Goal: Transaction & Acquisition: Subscribe to service/newsletter

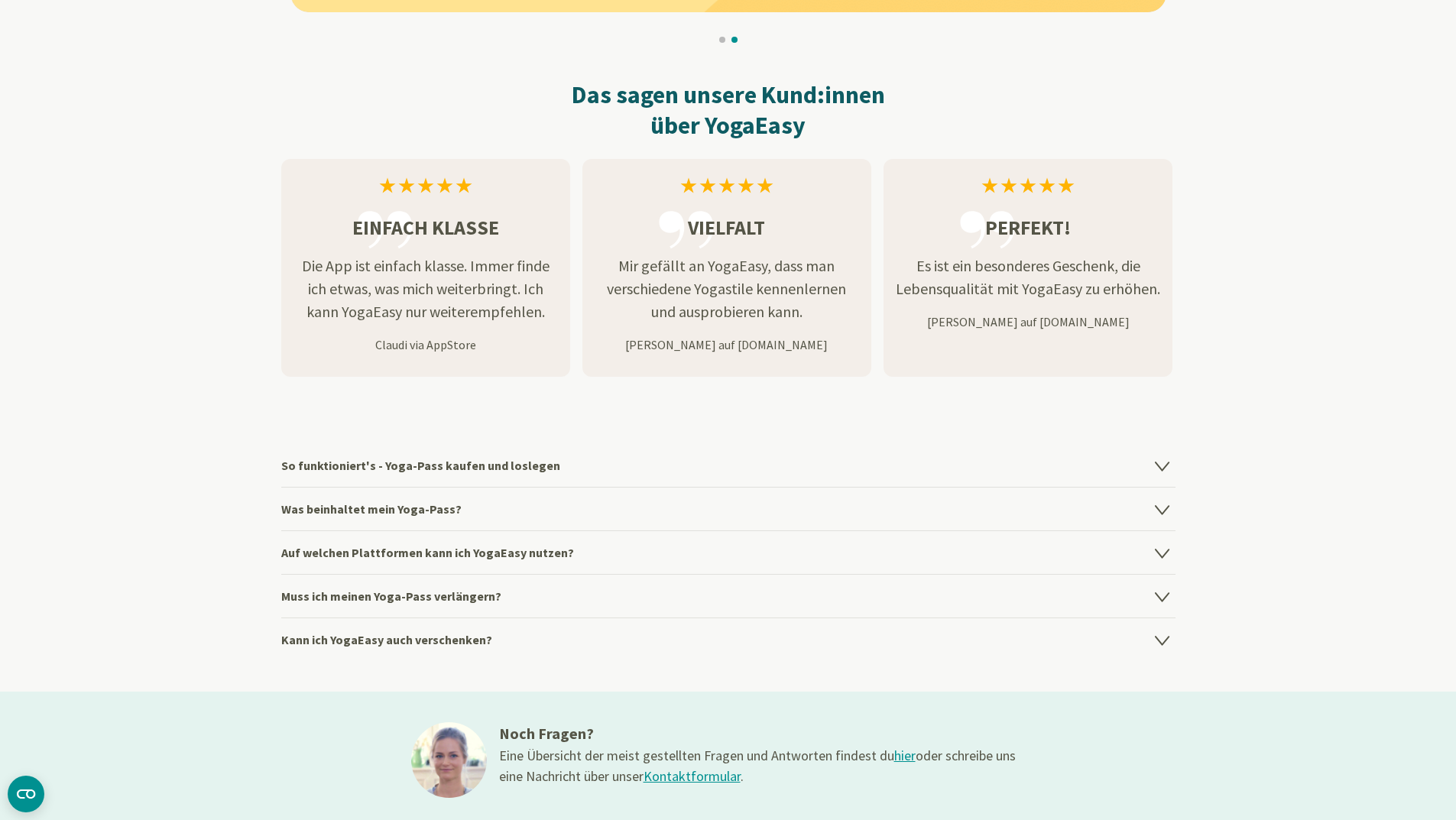
scroll to position [1910, 0]
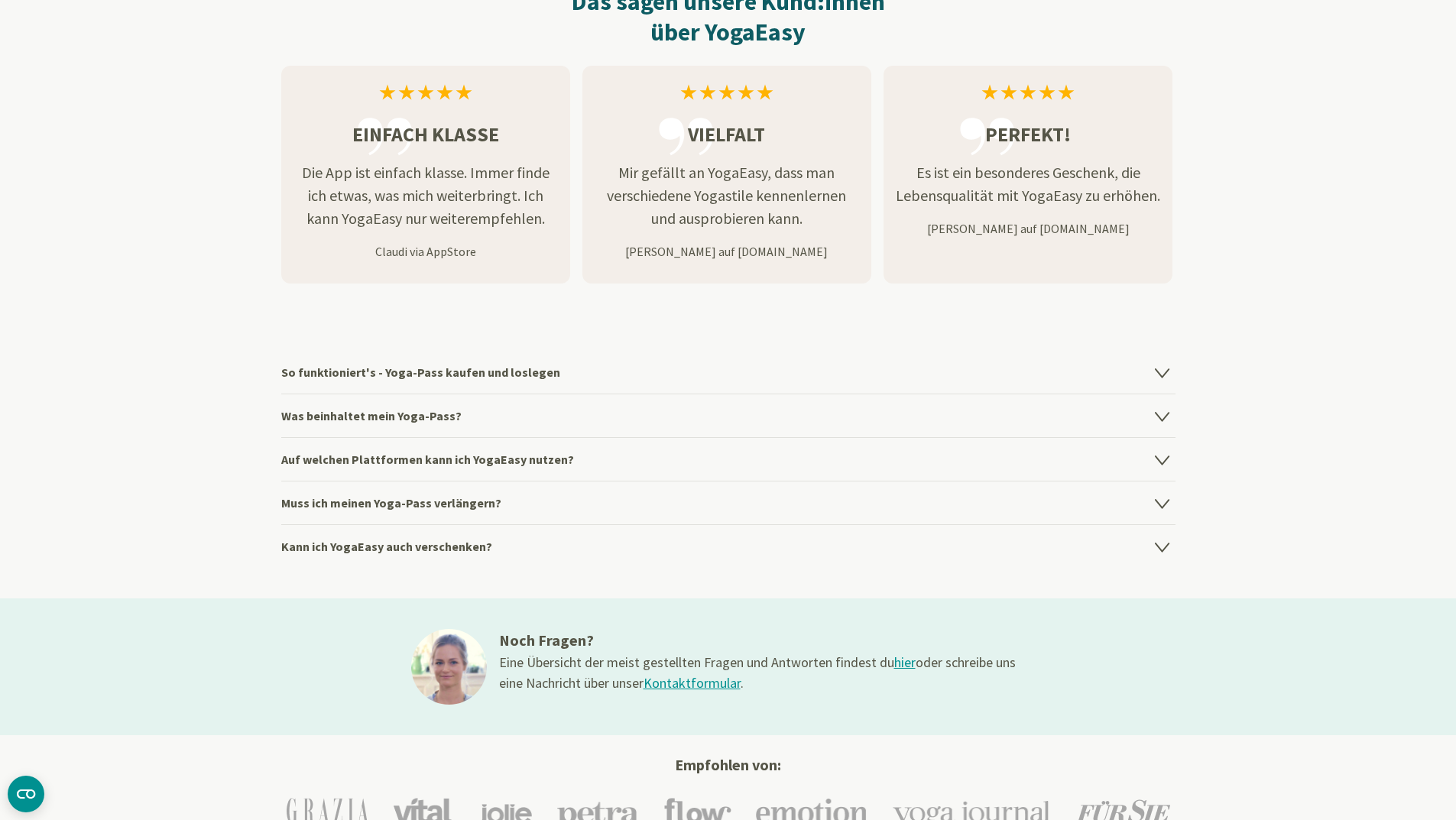
click at [1157, 377] on icon at bounding box center [1162, 372] width 18 height 18
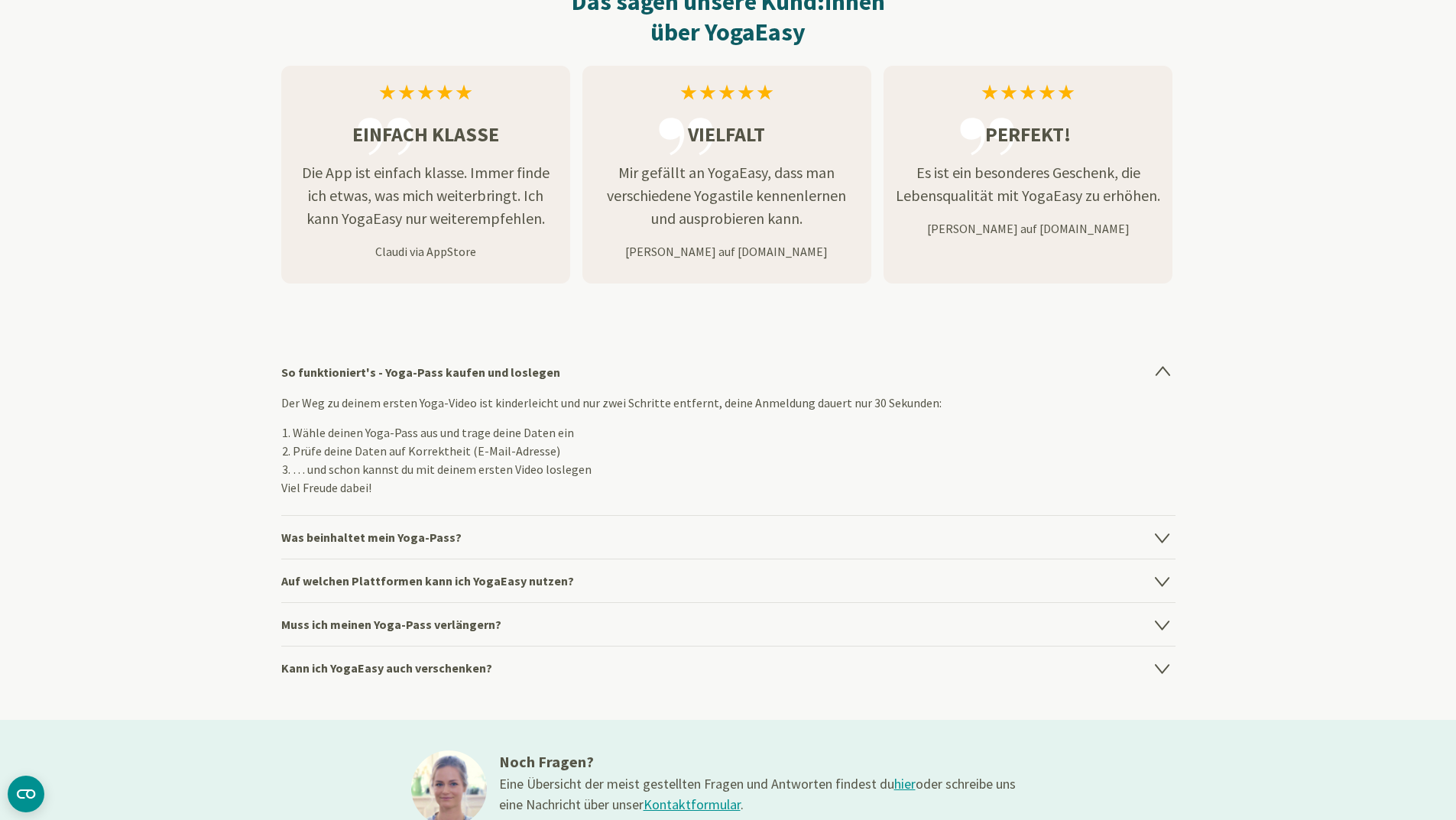
click at [1157, 377] on icon at bounding box center [1162, 372] width 18 height 18
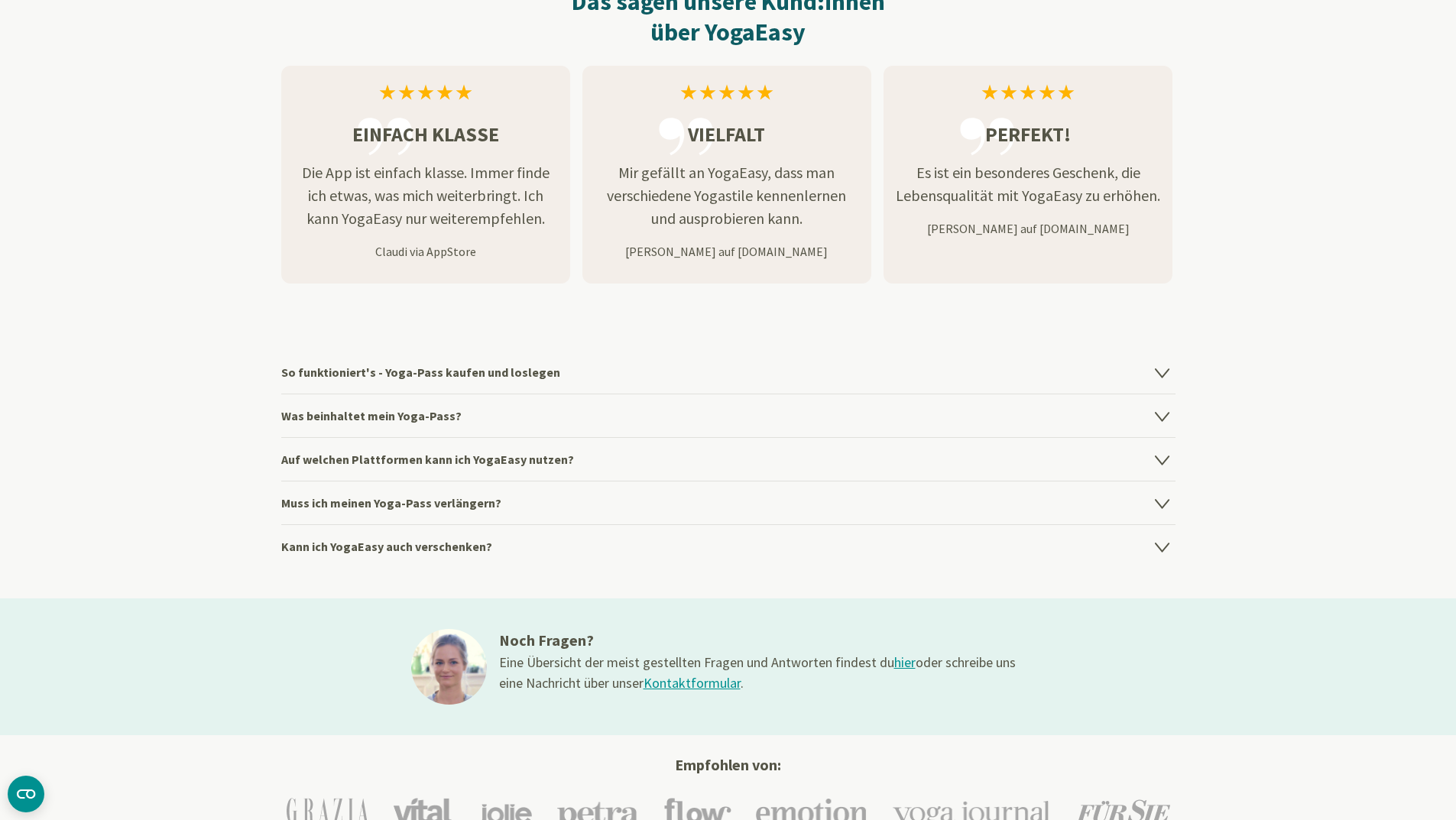
click at [1165, 412] on icon at bounding box center [1162, 415] width 18 height 18
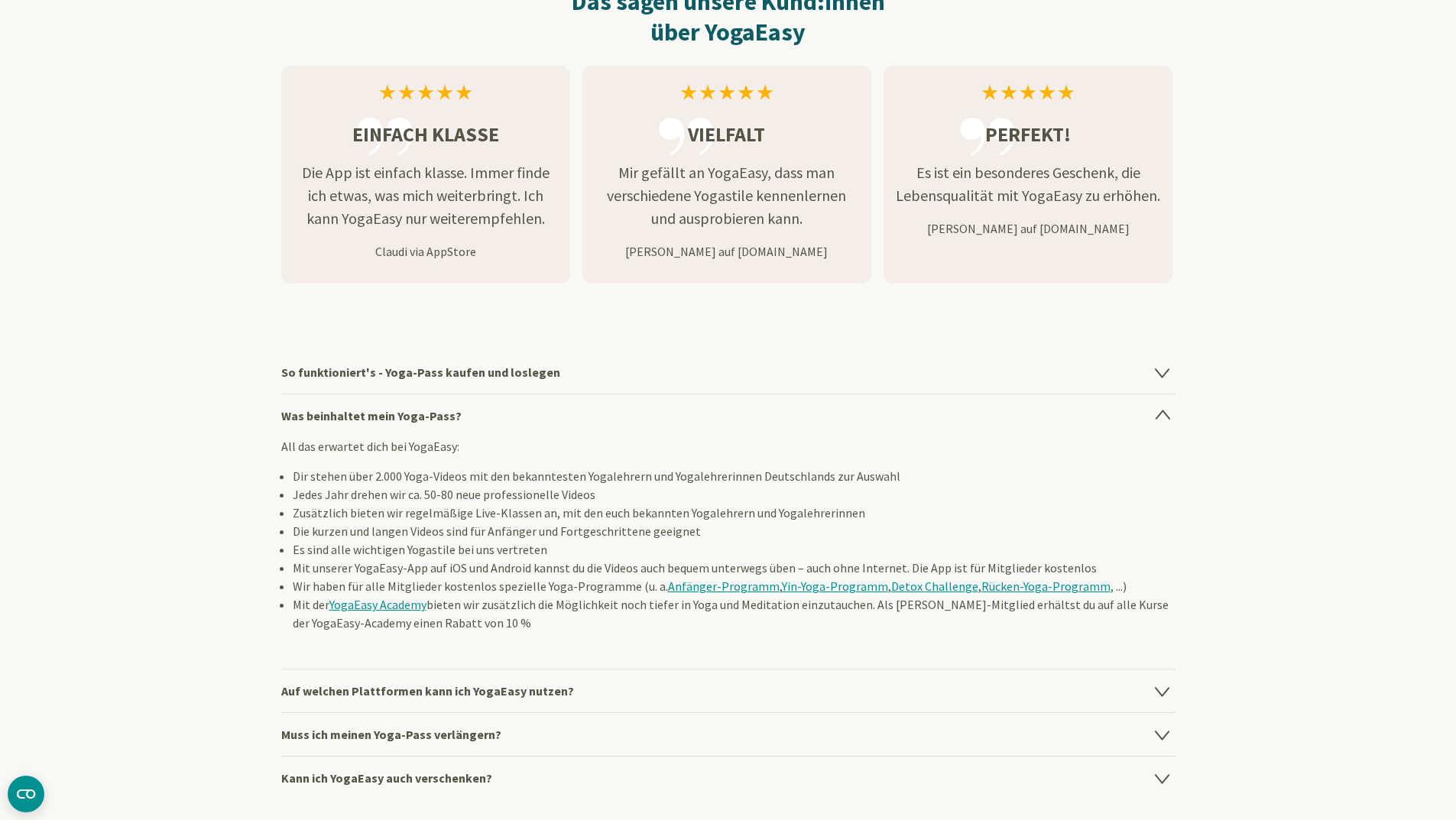
click at [1162, 411] on icon at bounding box center [1161, 414] width 13 height 8
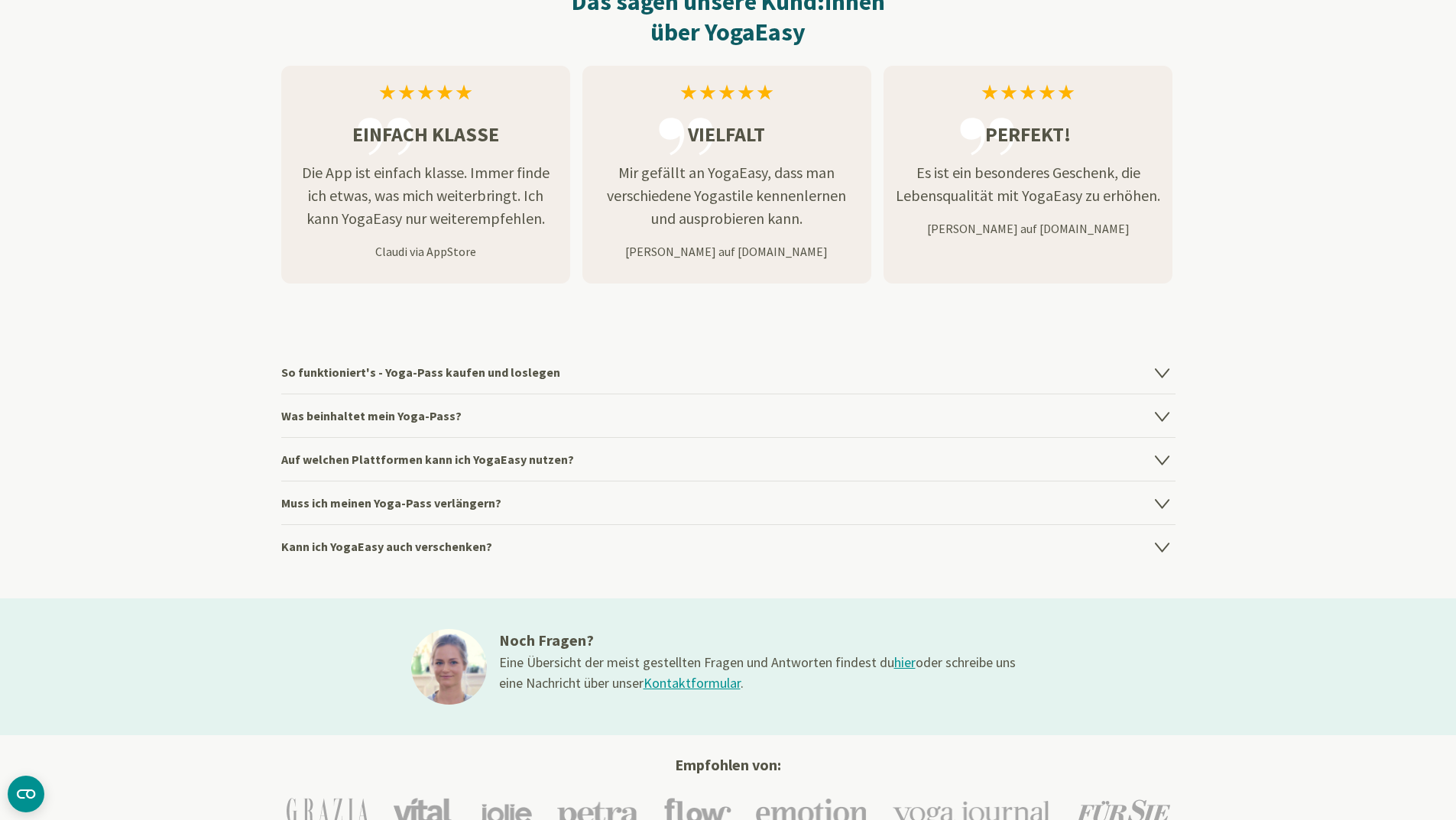
click at [1160, 459] on icon at bounding box center [1161, 460] width 13 height 8
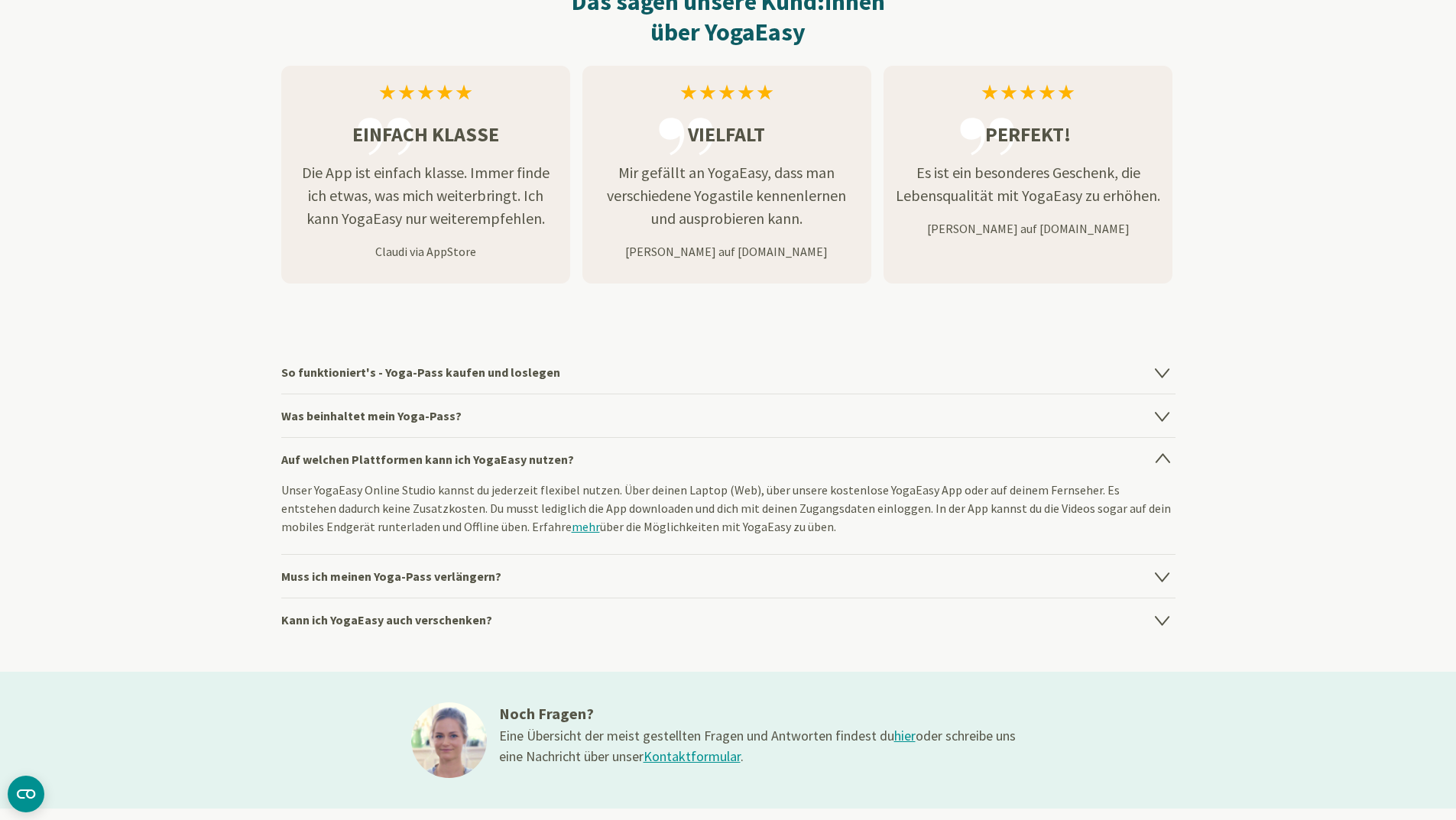
click at [1160, 459] on icon at bounding box center [1161, 458] width 13 height 8
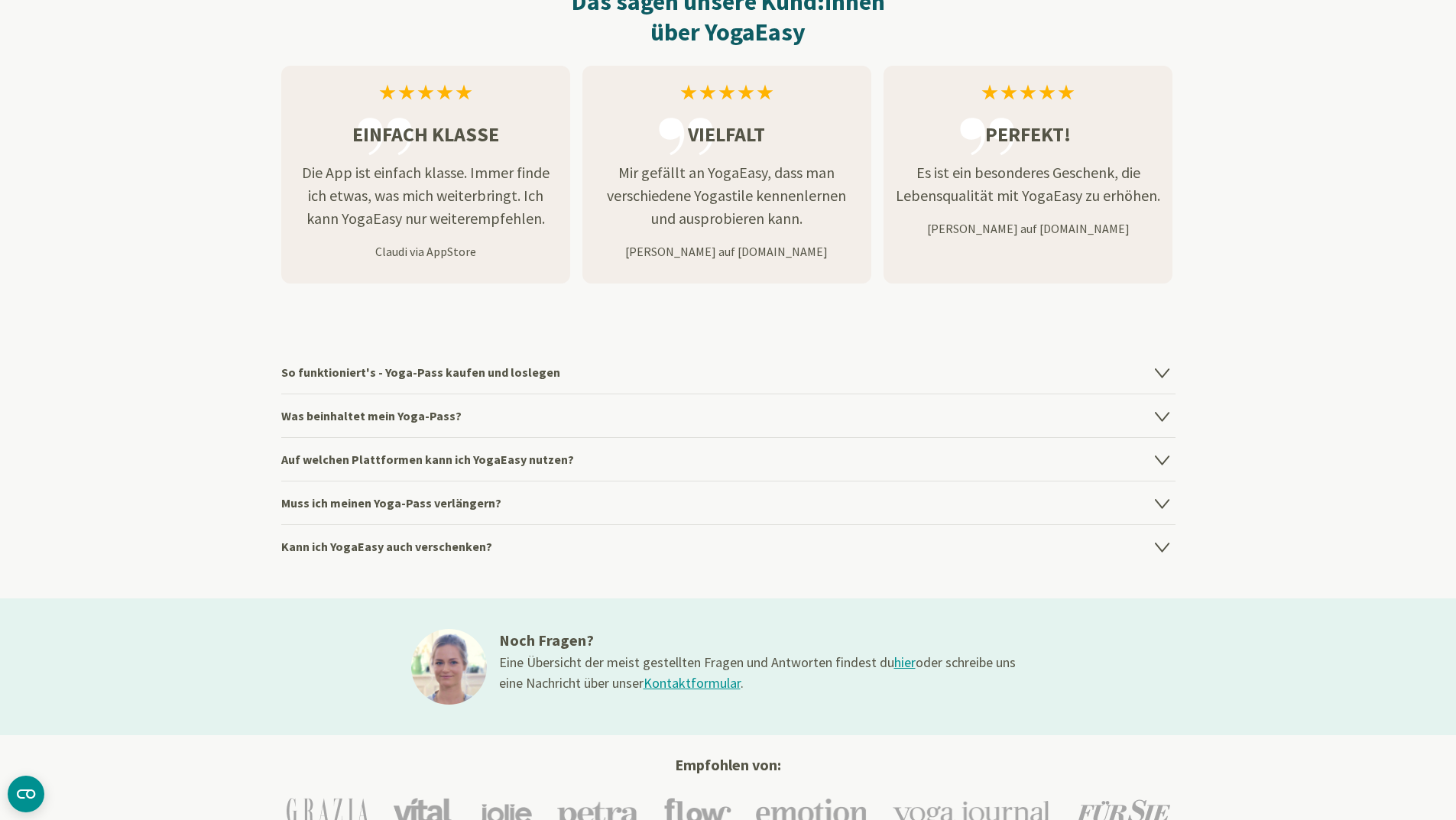
click at [1157, 500] on icon at bounding box center [1161, 503] width 13 height 8
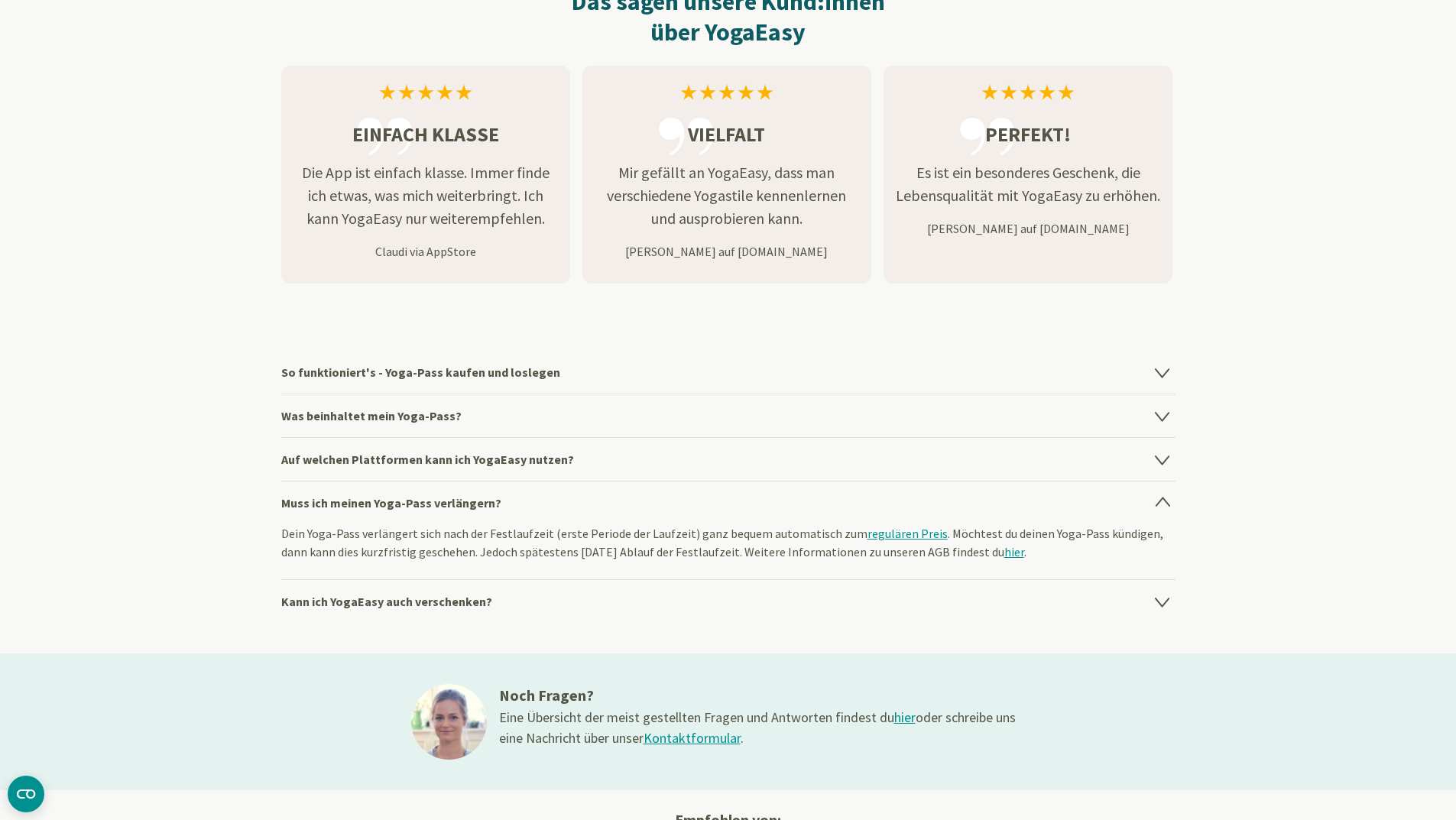
click at [1156, 496] on icon at bounding box center [1162, 502] width 18 height 18
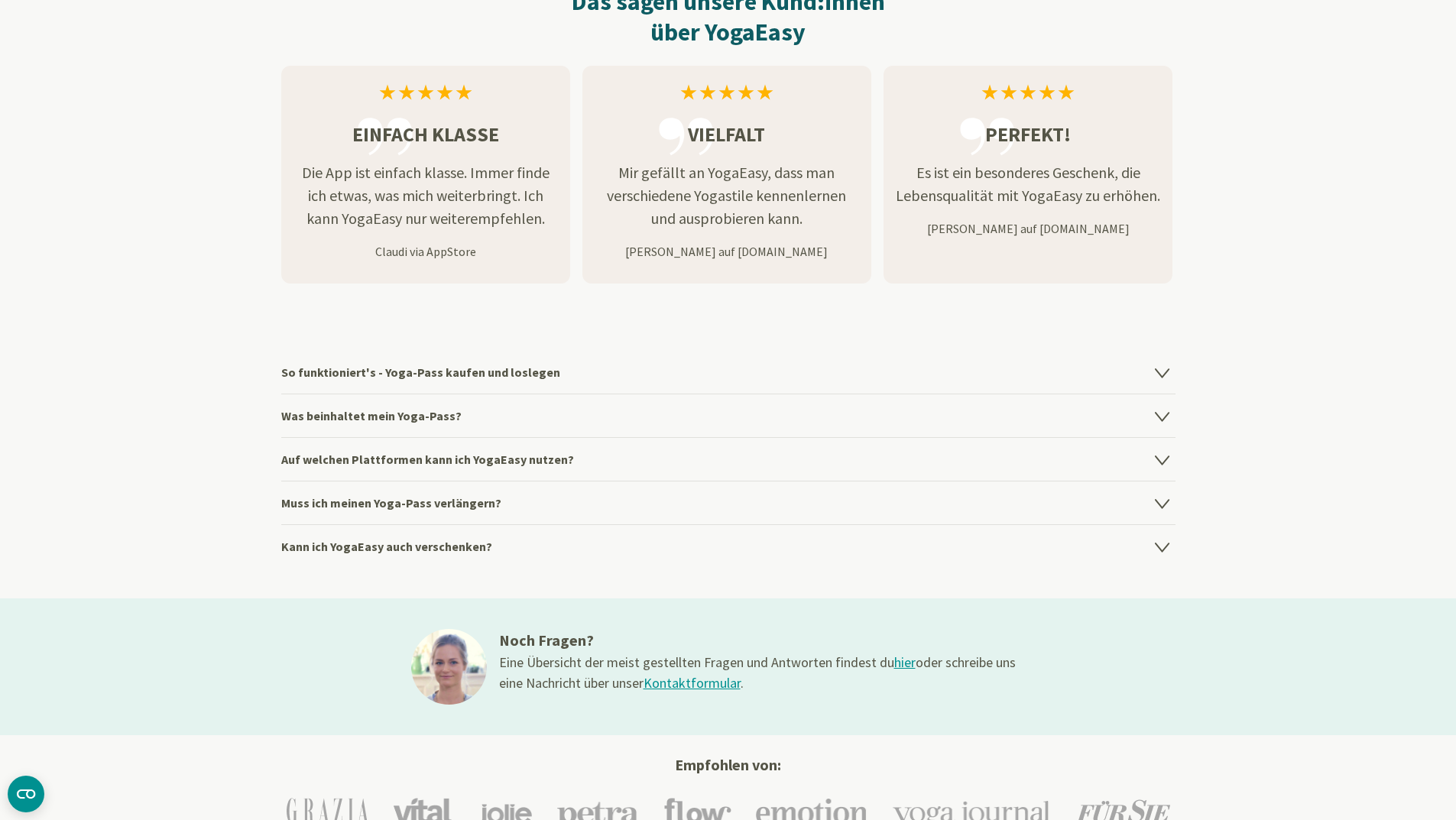
click at [1170, 543] on icon at bounding box center [1162, 546] width 18 height 18
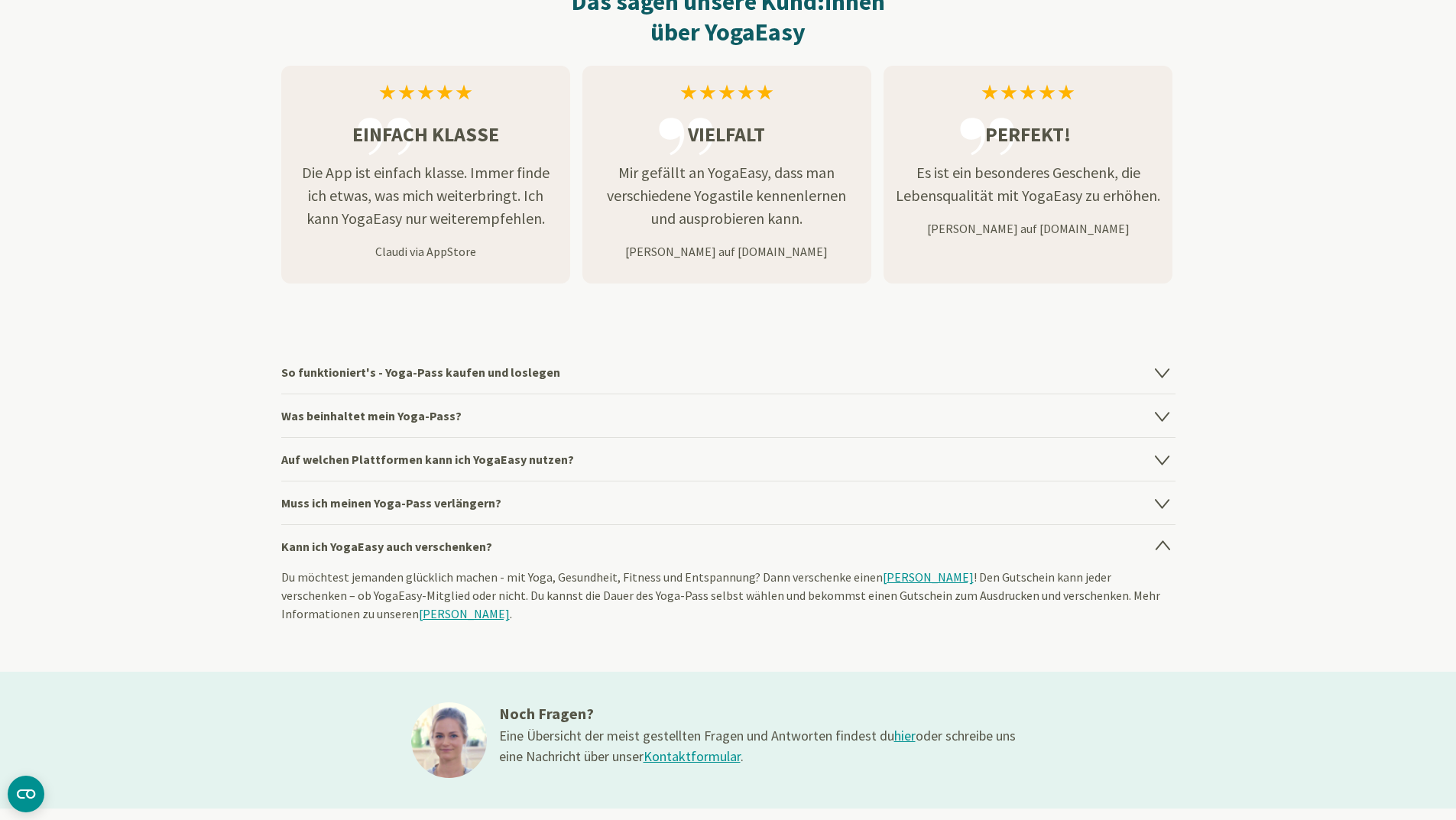
click at [1163, 534] on h4 "Kann ich YogaEasy auch verschenken?" at bounding box center [728, 546] width 894 height 44
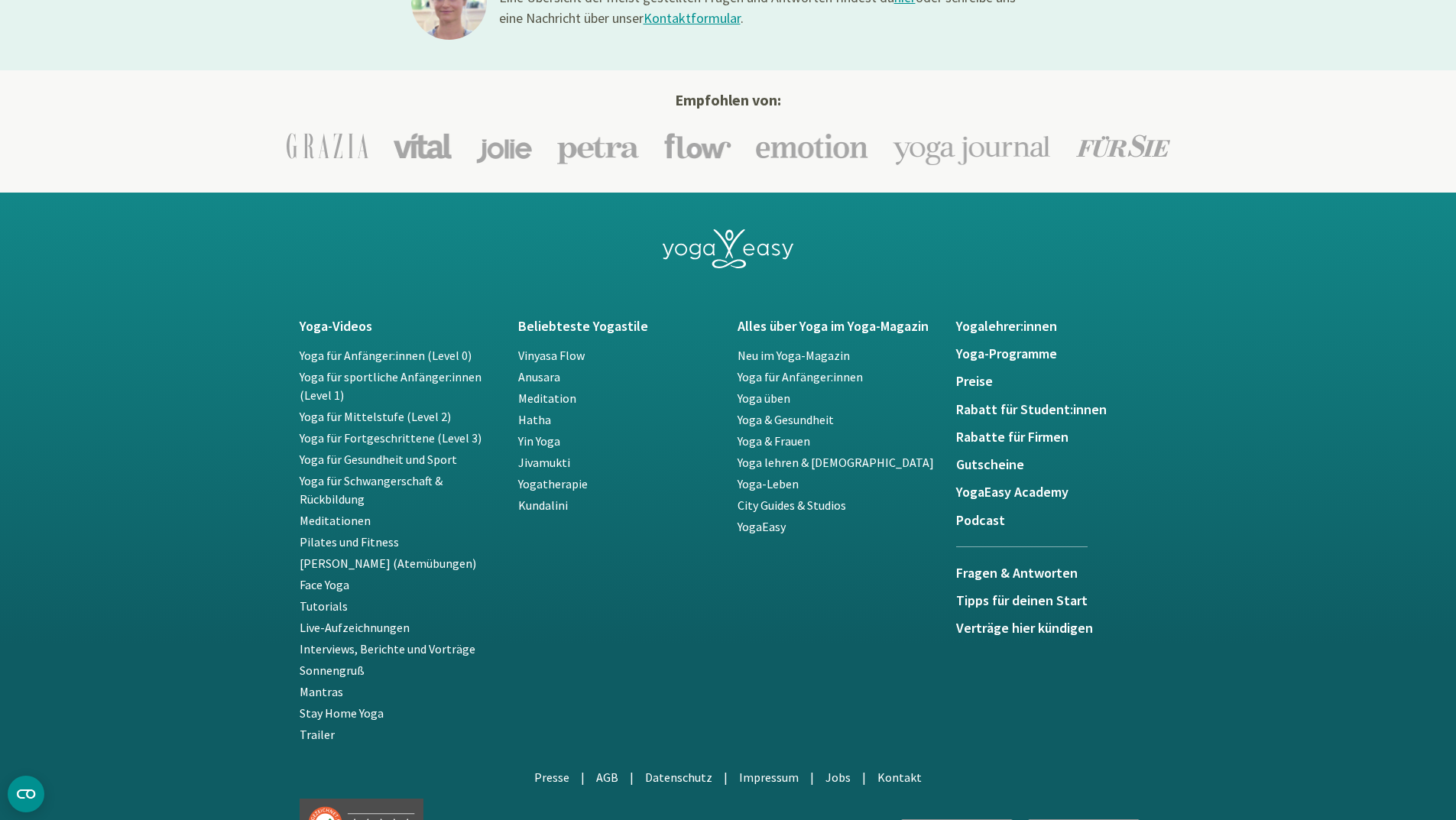
scroll to position [2598, 0]
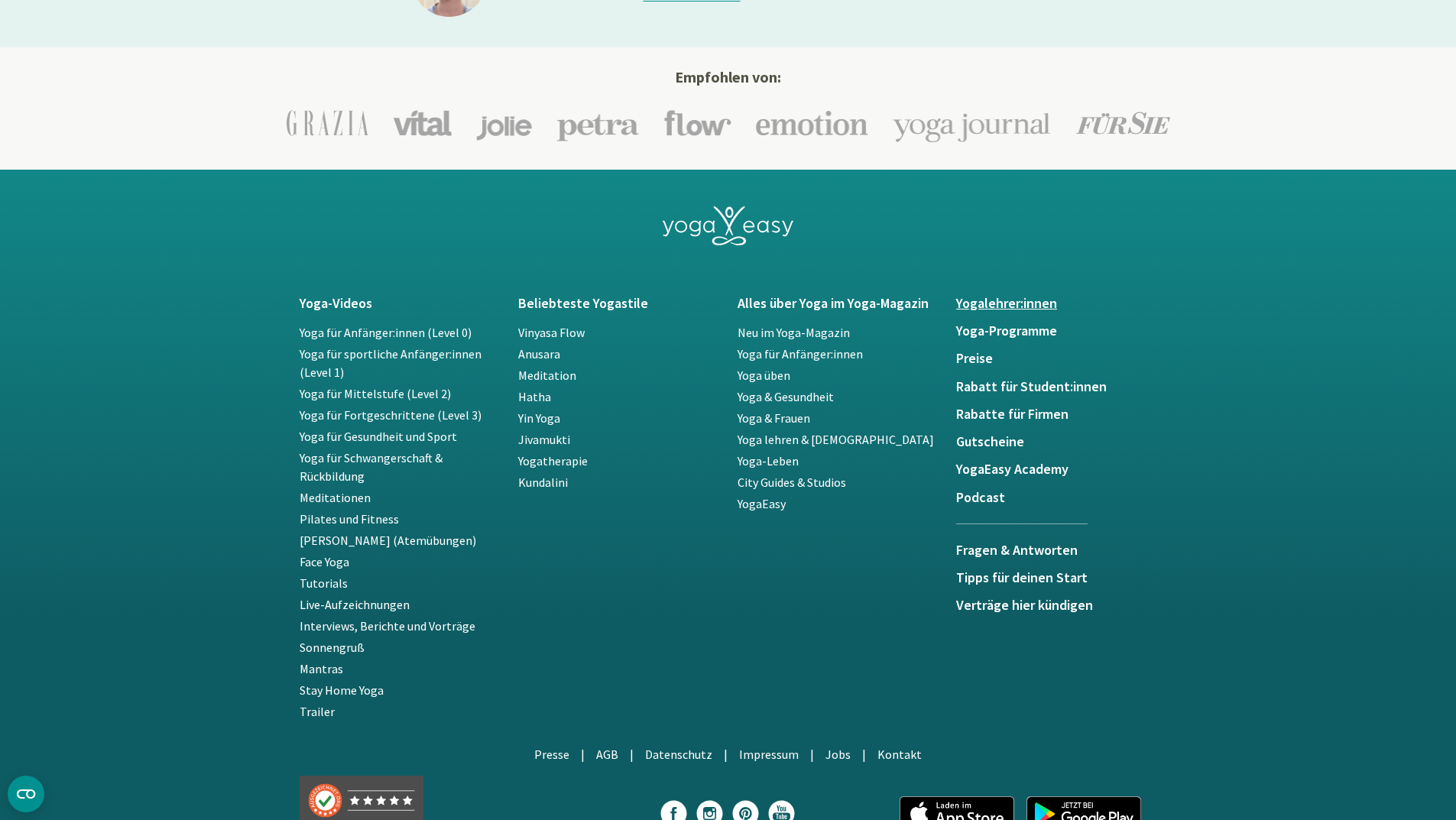
click at [973, 301] on h5 "Yogalehrer:innen" at bounding box center [1056, 303] width 201 height 15
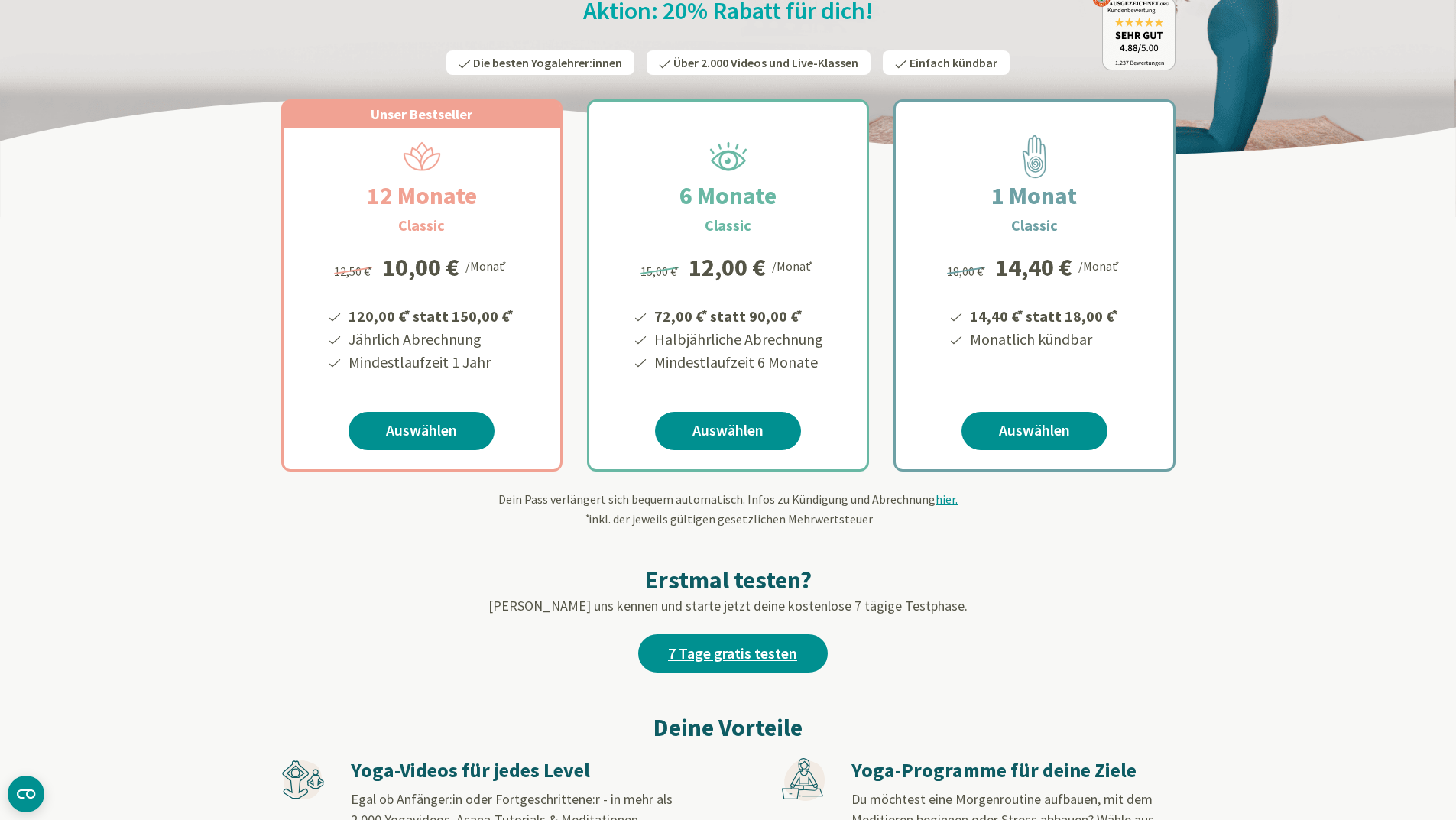
scroll to position [229, 0]
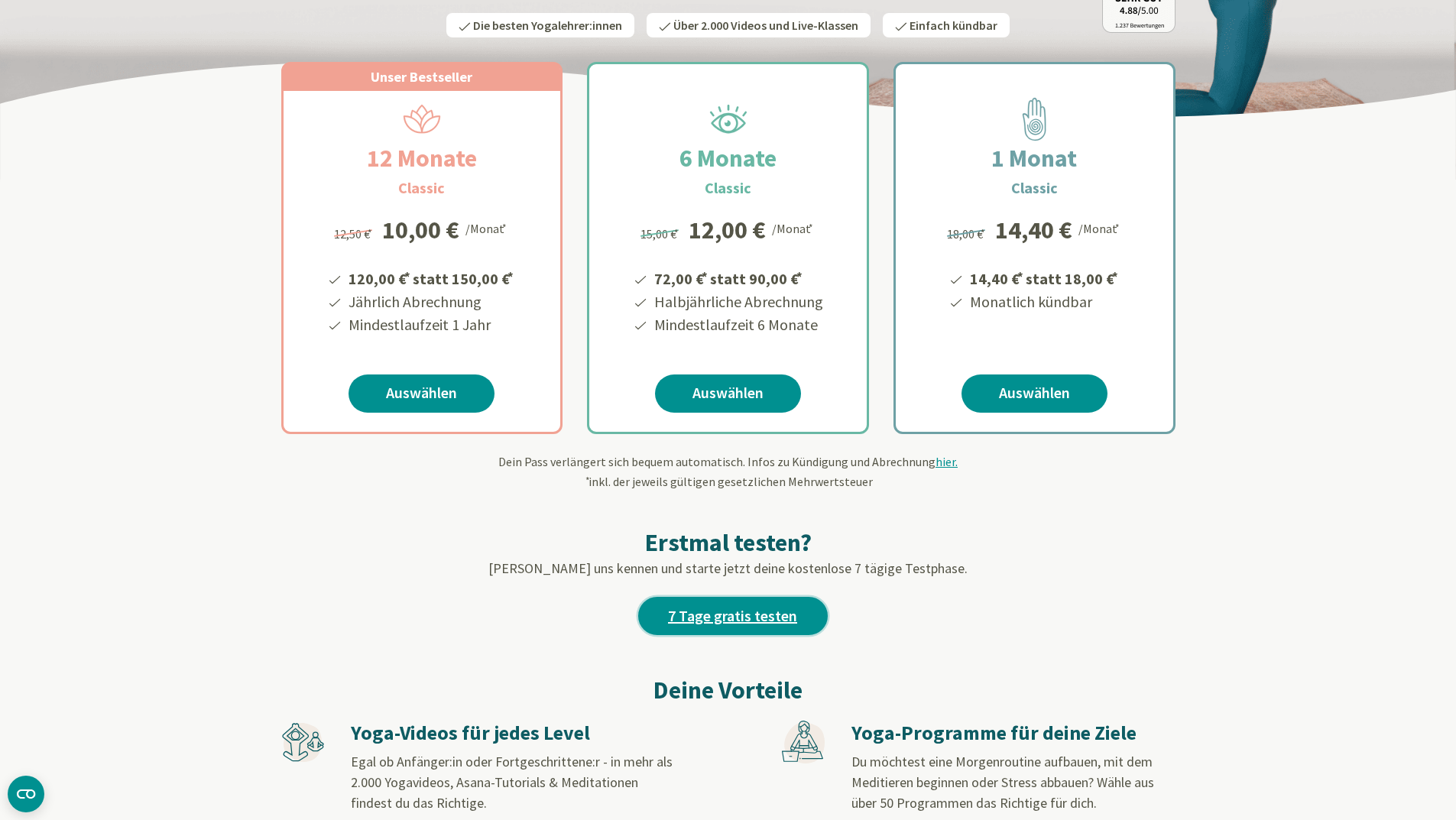
click at [754, 629] on link "7 Tage gratis testen" at bounding box center [733, 615] width 190 height 38
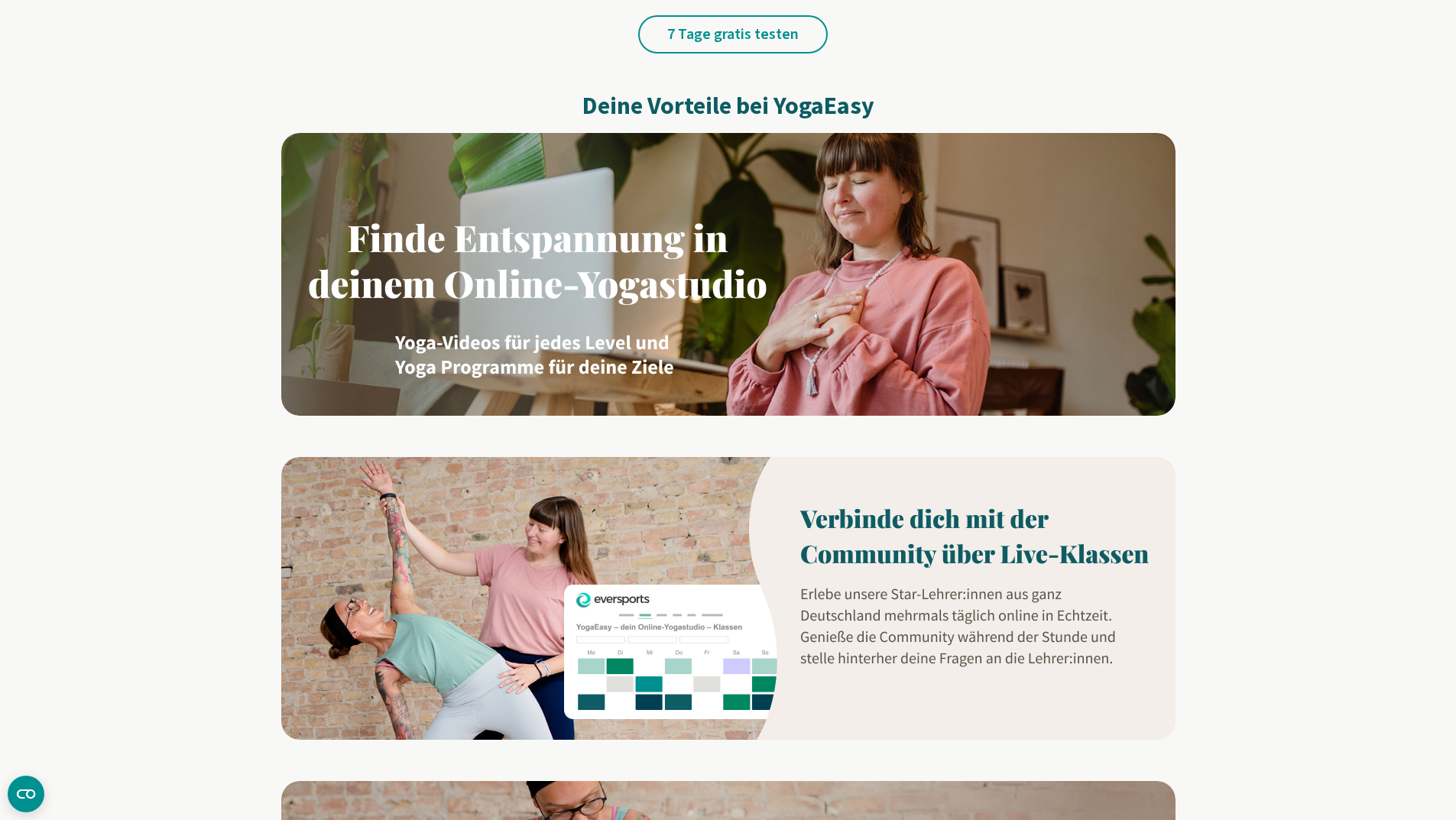
scroll to position [917, 0]
